Goal: Task Accomplishment & Management: Manage account settings

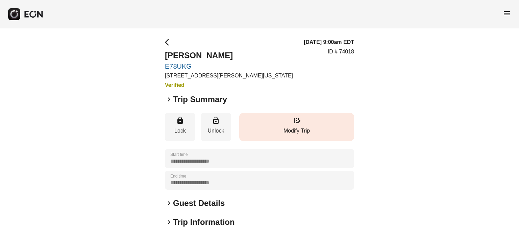
click at [296, 120] on span "edit_road" at bounding box center [296, 120] width 8 height 8
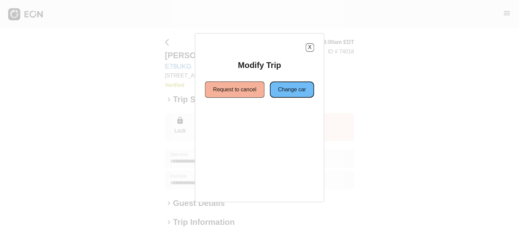
click at [293, 87] on button "Change car" at bounding box center [292, 89] width 44 height 16
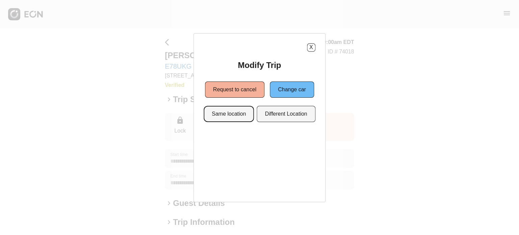
click at [249, 112] on button "Same location" at bounding box center [229, 114] width 50 height 16
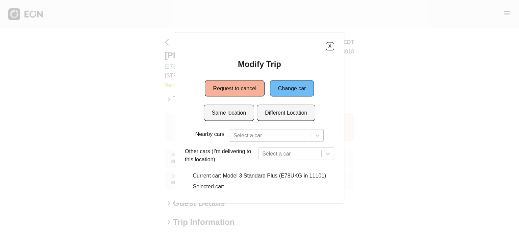
click at [273, 132] on div at bounding box center [270, 134] width 74 height 9
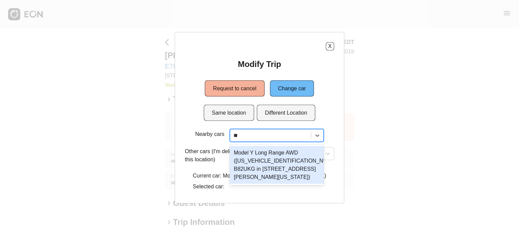
type input "***"
click at [273, 160] on div "Model Y Long Range AWD (7SAYGDEE4NF481330 B82UKG in 45-50 Davis St, New York Ci…" at bounding box center [277, 165] width 94 height 38
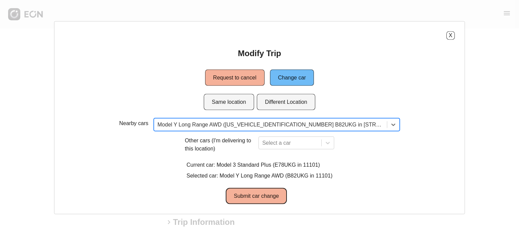
click at [259, 201] on button "Submit car change" at bounding box center [256, 195] width 61 height 16
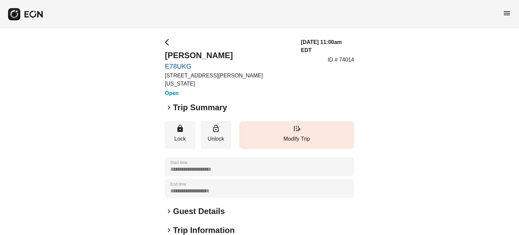
click at [252, 135] on p "Modify Trip" at bounding box center [296, 139] width 108 height 8
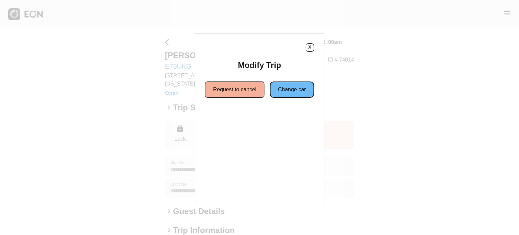
click at [293, 87] on button "Change car" at bounding box center [292, 89] width 44 height 16
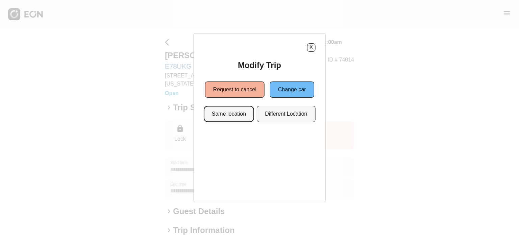
click at [240, 112] on button "Same location" at bounding box center [229, 114] width 50 height 16
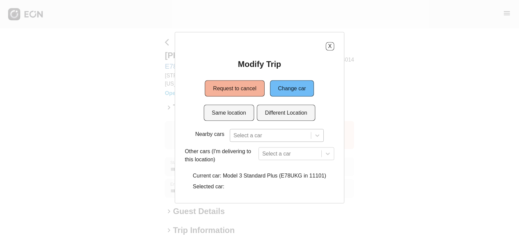
click at [251, 135] on div "Select a car" at bounding box center [277, 135] width 94 height 13
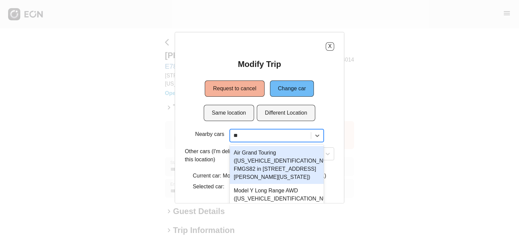
type input "***"
click at [255, 156] on div "Model Y Long Range AWD (7SAYGDEE4NF481330 B82UKG in 45-50 Davis St, New York Ci…" at bounding box center [277, 165] width 94 height 38
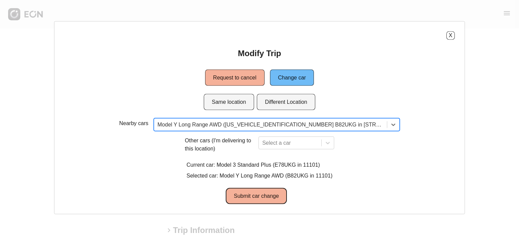
click at [264, 193] on button "Submit car change" at bounding box center [256, 195] width 61 height 16
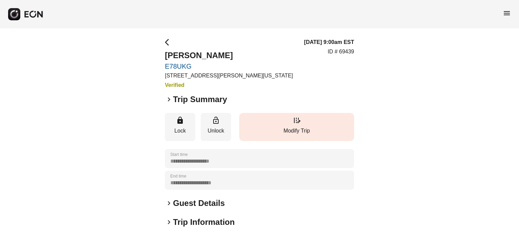
click at [286, 128] on p "Modify Trip" at bounding box center [296, 131] width 108 height 8
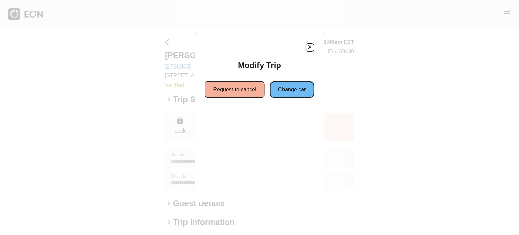
click at [295, 85] on button "Change car" at bounding box center [292, 89] width 44 height 16
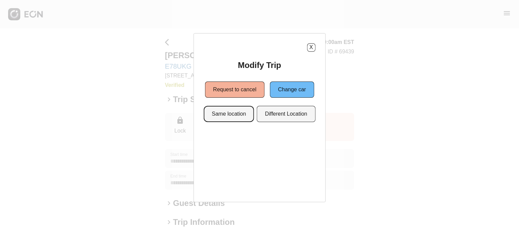
click at [234, 113] on button "Same location" at bounding box center [229, 114] width 50 height 16
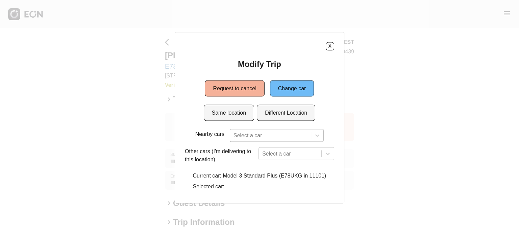
click at [272, 137] on div at bounding box center [270, 134] width 74 height 9
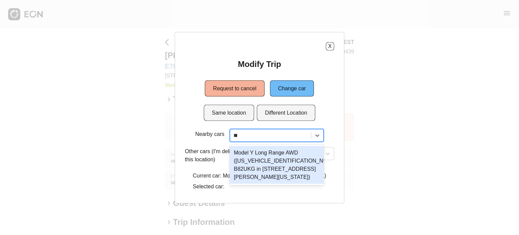
type input "***"
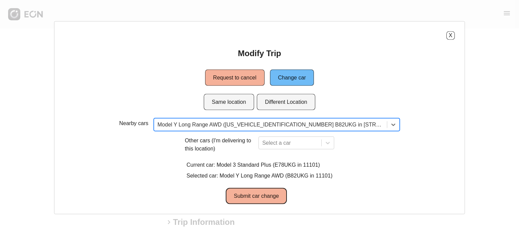
click at [263, 195] on button "Submit car change" at bounding box center [256, 195] width 61 height 16
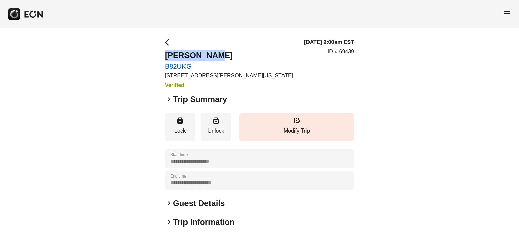
drag, startPoint x: 224, startPoint y: 53, endPoint x: 162, endPoint y: 52, distance: 62.1
click at [162, 52] on div "**********" at bounding box center [259, 182] width 519 height 309
copy h2 "[PERSON_NAME]"
click at [189, 198] on h2 "Guest Details" at bounding box center [199, 203] width 52 height 11
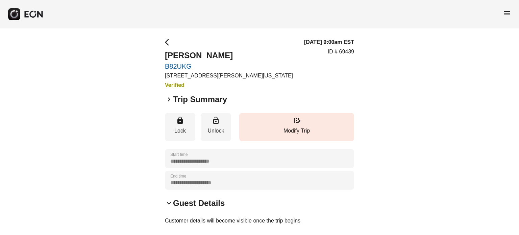
click at [189, 201] on h2 "Guest Details" at bounding box center [199, 203] width 52 height 11
click at [343, 55] on p "ID # 69439" at bounding box center [341, 52] width 26 height 8
click at [347, 51] on p "ID # 69439" at bounding box center [341, 52] width 26 height 8
copy p "69439"
